Goal: Task Accomplishment & Management: Use online tool/utility

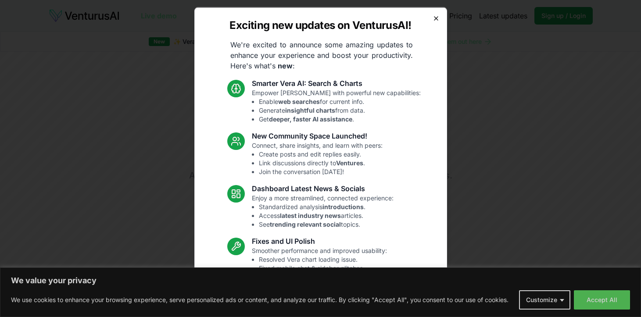
click at [436, 16] on icon "button" at bounding box center [435, 17] width 7 height 7
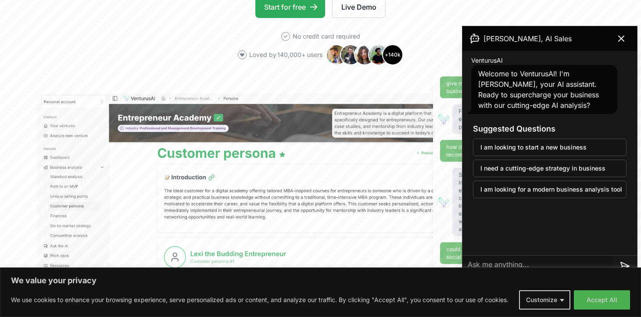
scroll to position [202, 0]
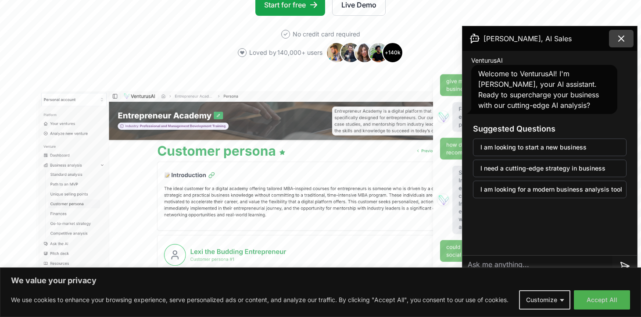
click at [621, 41] on icon at bounding box center [621, 38] width 11 height 11
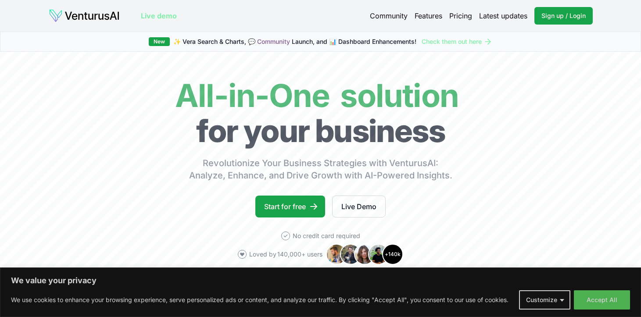
scroll to position [0, 0]
click at [427, 15] on link "Features" at bounding box center [428, 16] width 28 height 11
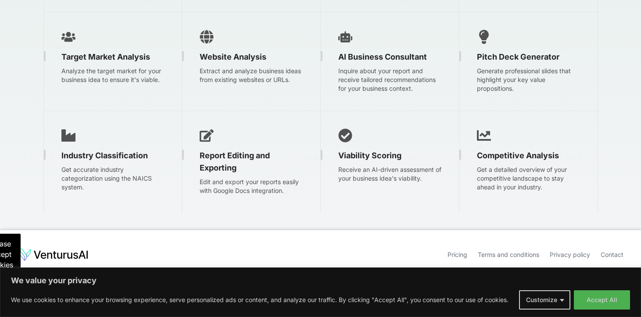
scroll to position [1471, 0]
click at [456, 254] on link "Pricing" at bounding box center [457, 254] width 20 height 7
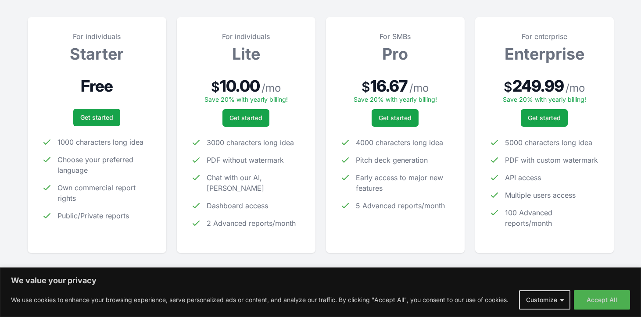
scroll to position [124, 0]
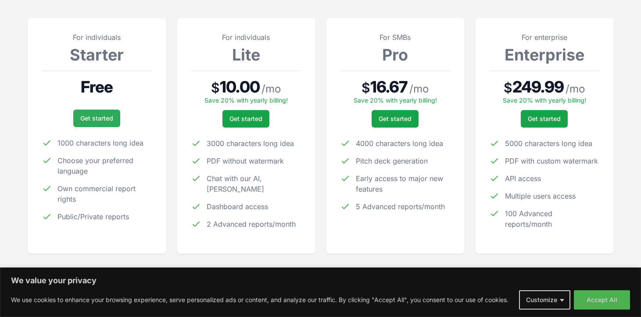
click at [110, 121] on link "Get started" at bounding box center [96, 119] width 47 height 18
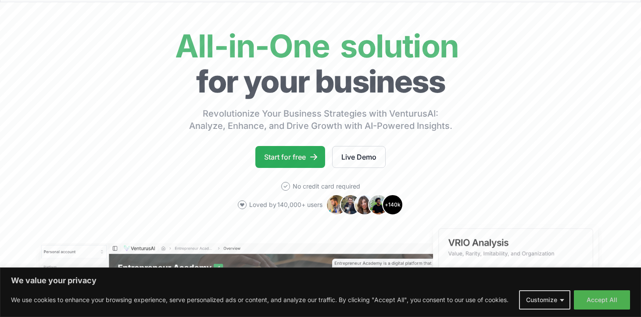
scroll to position [54, 0]
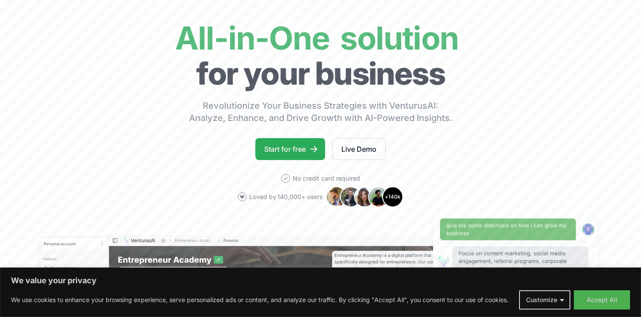
click at [288, 150] on link "Start for free" at bounding box center [290, 149] width 70 height 22
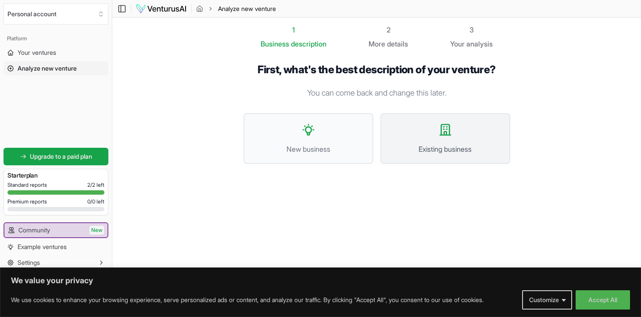
click at [426, 154] on button "Existing business" at bounding box center [445, 138] width 130 height 51
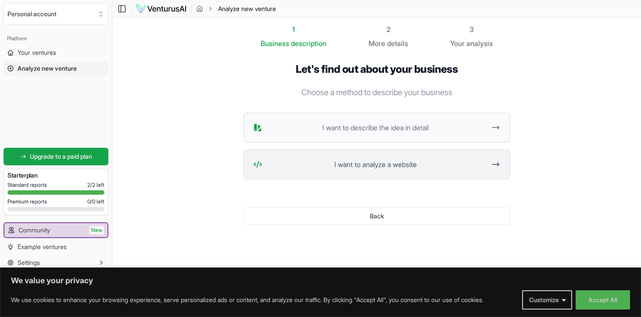
scroll to position [0, 0]
click at [405, 170] on button "I want to analyze a website" at bounding box center [376, 165] width 267 height 30
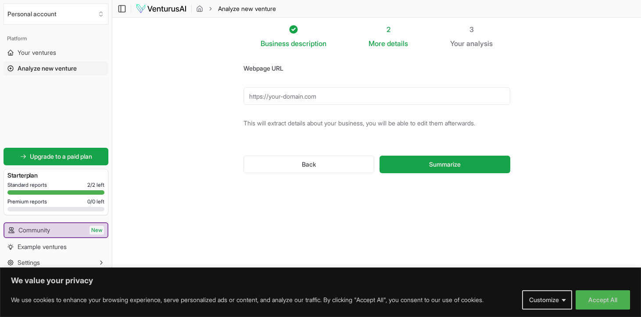
click at [351, 96] on input "Webpage URL" at bounding box center [376, 96] width 267 height 18
click at [280, 97] on input "happiness leadership.institute" at bounding box center [376, 96] width 267 height 18
click at [346, 96] on input "happinessleadership.institute" at bounding box center [376, 96] width 267 height 18
type input "happinessleadership.institute"
click at [449, 169] on button "Summarize" at bounding box center [444, 165] width 130 height 18
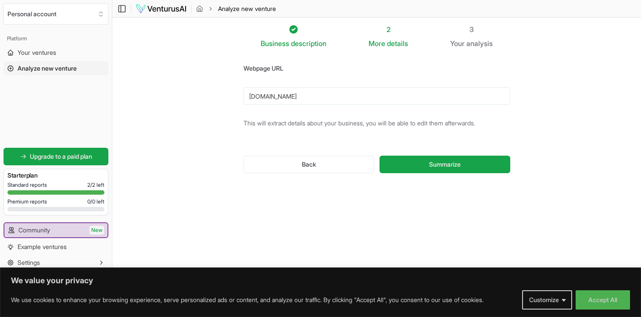
click at [380, 96] on input "happinessleadership.institute" at bounding box center [376, 96] width 267 height 18
paste input "https://happinessleadership.institute/home"
type input "https://happinessleadership.institute/home"
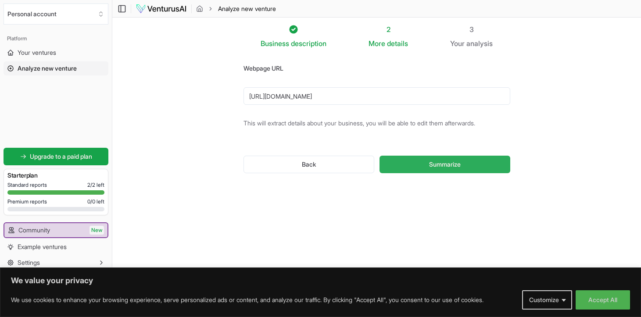
click at [431, 165] on span "Summarize" at bounding box center [445, 164] width 32 height 9
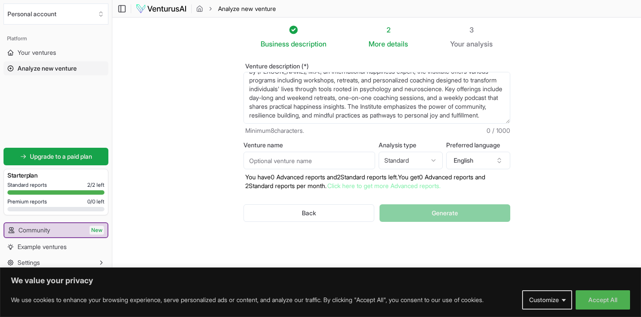
scroll to position [35, 0]
click at [311, 161] on input "Venture name" at bounding box center [309, 161] width 132 height 18
type input "Happiness Leadership Institute"
click at [498, 193] on div "Back Generate" at bounding box center [376, 213] width 267 height 46
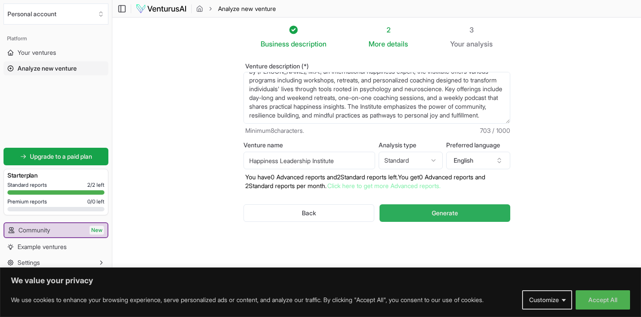
click at [468, 210] on button "Generate" at bounding box center [444, 213] width 130 height 18
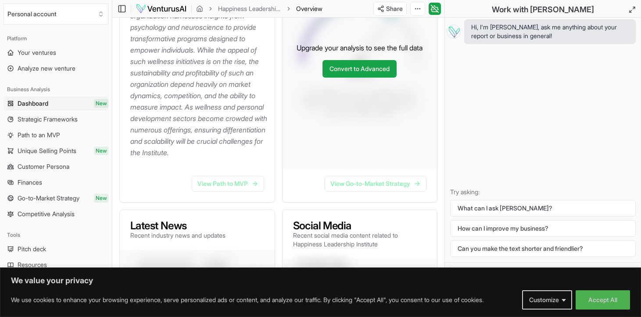
scroll to position [220, 0]
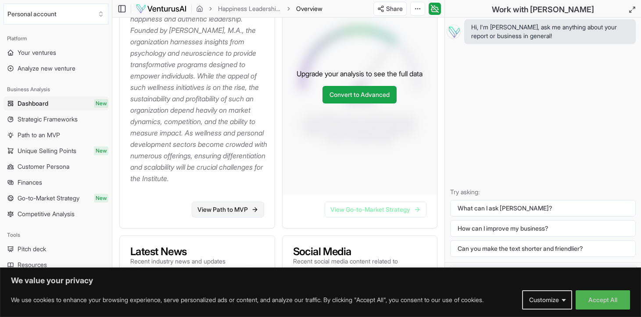
click at [211, 218] on link "View Path to MVP" at bounding box center [228, 210] width 72 height 16
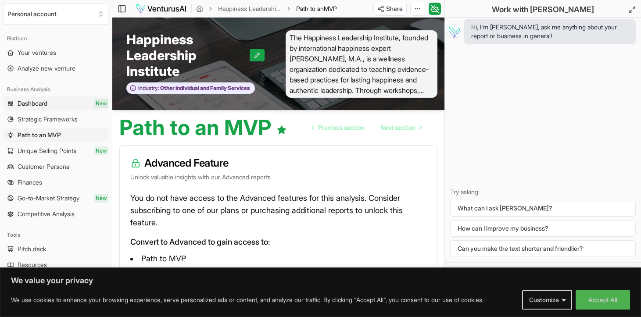
click at [36, 104] on span "Dashboard" at bounding box center [33, 103] width 30 height 9
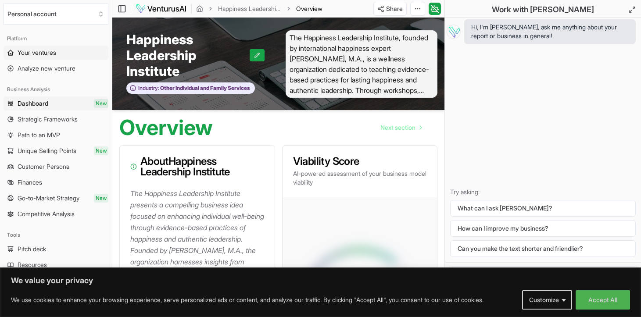
click at [42, 54] on span "Your ventures" at bounding box center [37, 52] width 39 height 9
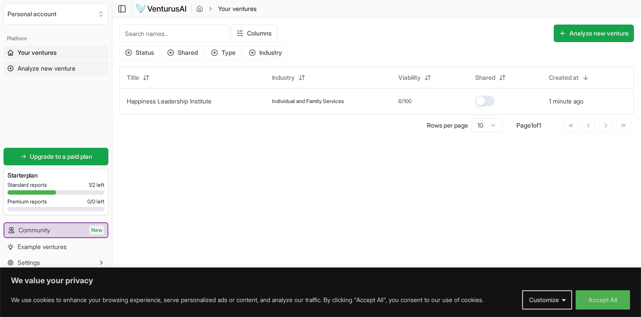
click at [59, 71] on span "Analyze new venture" at bounding box center [47, 68] width 58 height 9
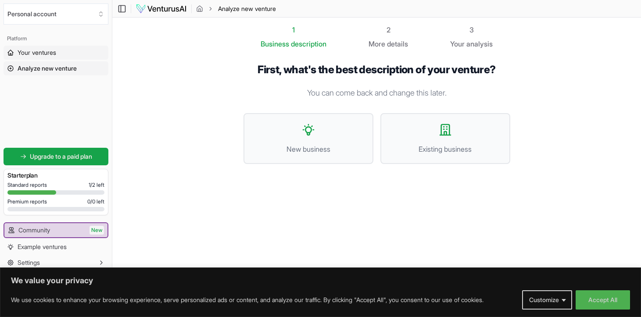
click at [44, 50] on span "Your ventures" at bounding box center [37, 52] width 39 height 9
